Goal: Task Accomplishment & Management: Manage account settings

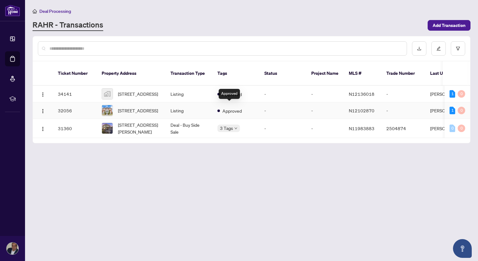
click at [234, 108] on span "Approved" at bounding box center [231, 110] width 19 height 7
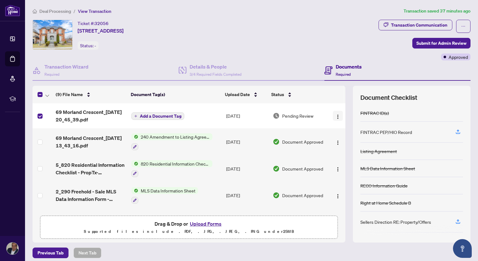
click at [335, 118] on img "button" at bounding box center [337, 116] width 5 height 5
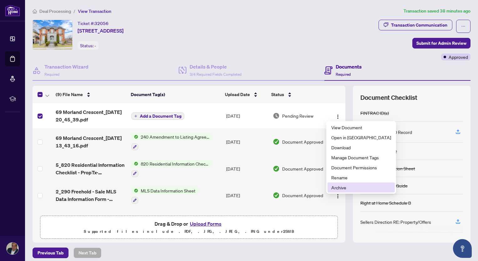
click at [338, 187] on span "Archive" at bounding box center [361, 187] width 60 height 7
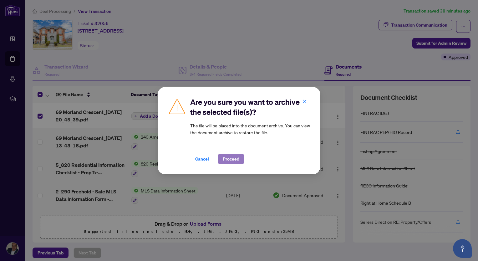
click at [230, 159] on span "Proceed" at bounding box center [231, 159] width 17 height 10
